Goal: Transaction & Acquisition: Subscribe to service/newsletter

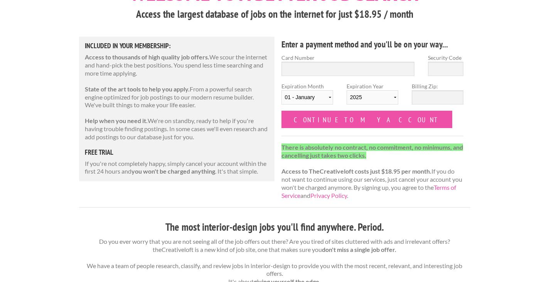
scroll to position [69, 0]
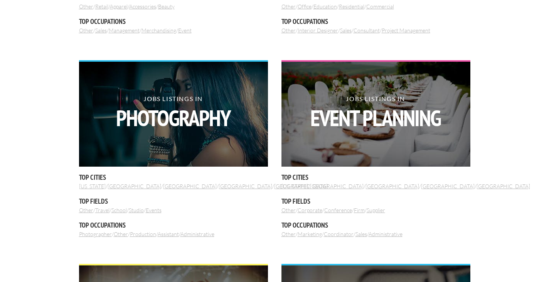
scroll to position [415, 0]
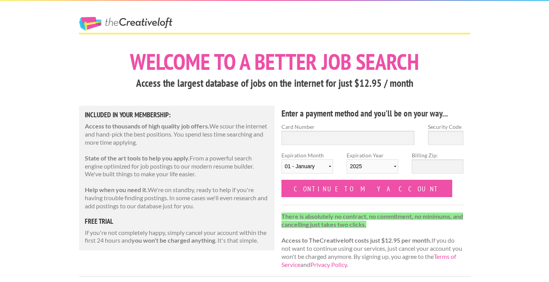
click at [287, 51] on h1 "Welcome to a better job search" at bounding box center [274, 62] width 391 height 22
click at [156, 22] on link "The Creative Loft" at bounding box center [125, 24] width 93 height 14
click at [167, 62] on h1 "Welcome to a better job search" at bounding box center [274, 62] width 391 height 22
